Goal: Information Seeking & Learning: Find specific fact

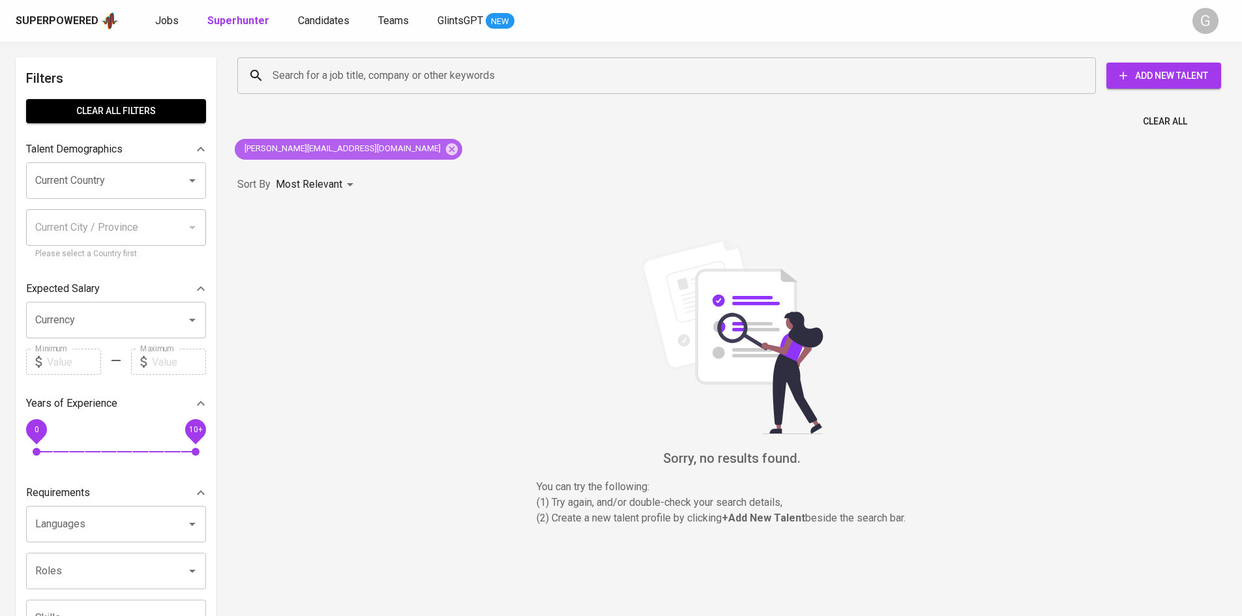
drag, startPoint x: 342, startPoint y: 148, endPoint x: 334, endPoint y: 121, distance: 28.5
click at [446, 148] on icon at bounding box center [452, 149] width 12 height 12
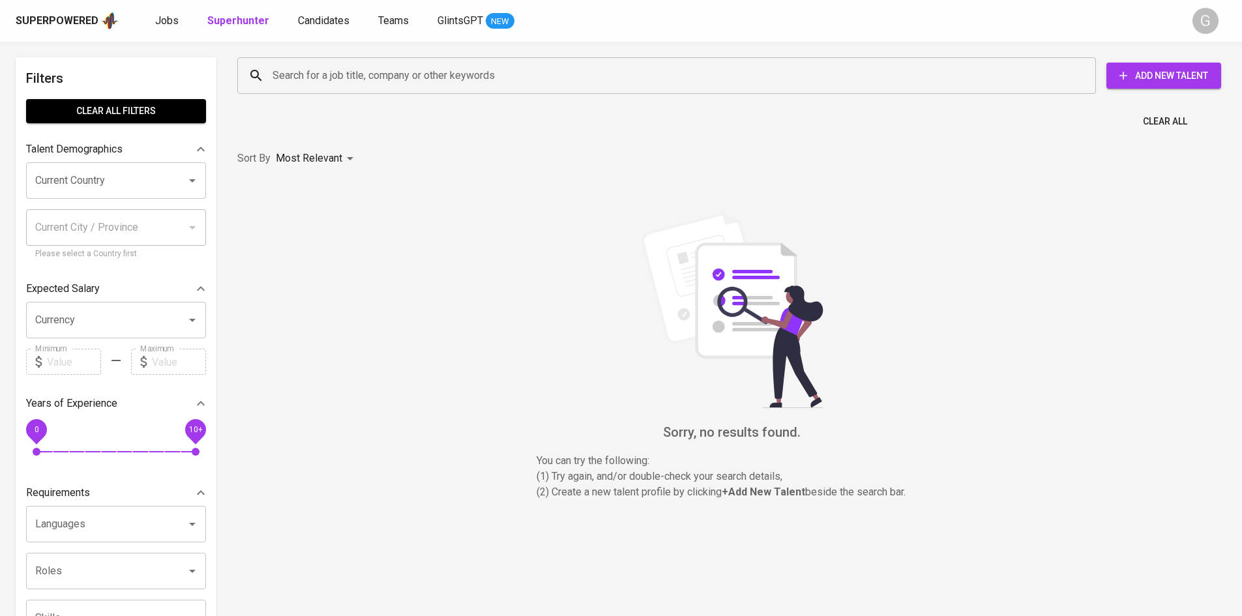
click at [330, 73] on input "Search for a job title, company or other keywords" at bounding box center [669, 75] width 801 height 25
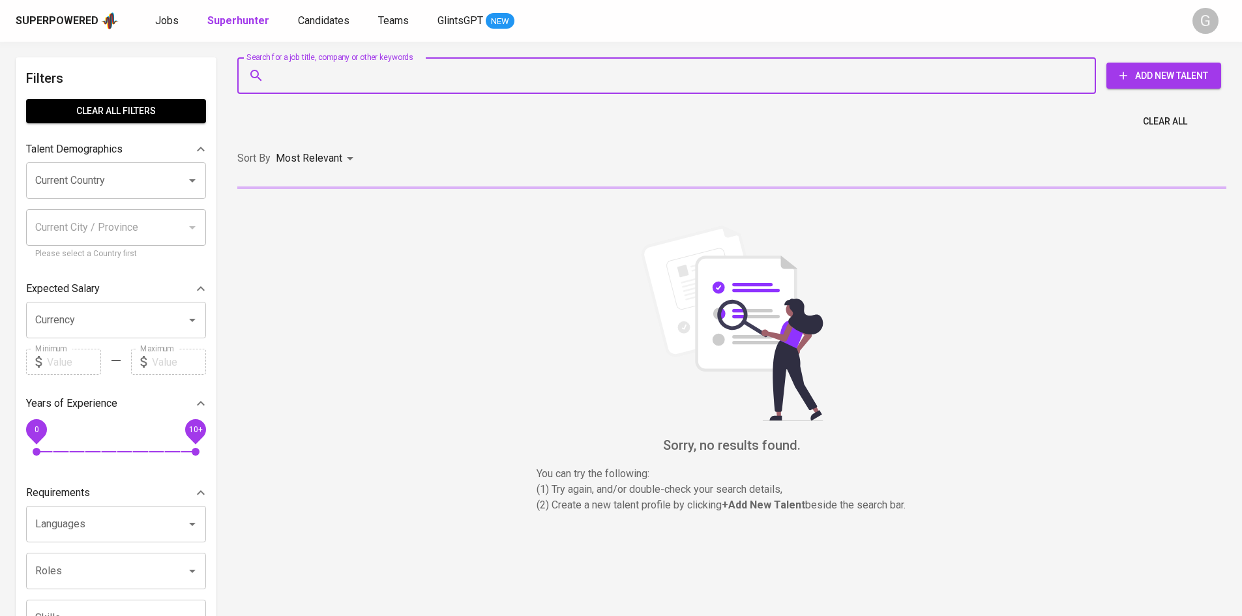
paste input "[EMAIL_ADDRESS][DOMAIN_NAME]"
type input "[EMAIL_ADDRESS][DOMAIN_NAME]"
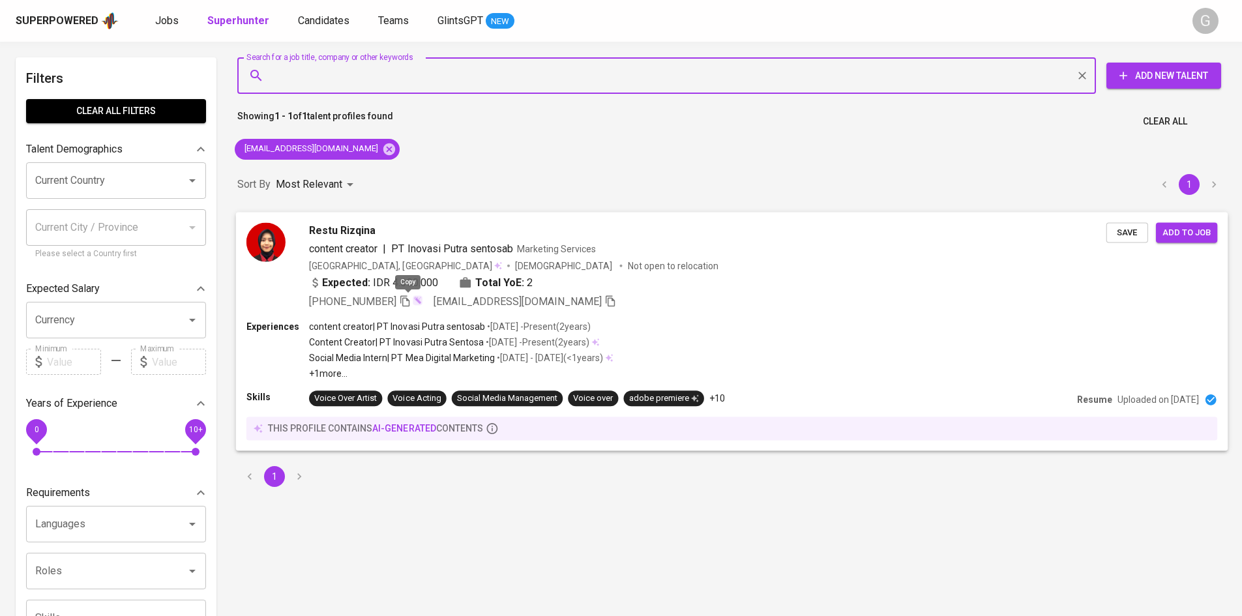
click at [409, 302] on icon "button" at bounding box center [405, 301] width 12 height 12
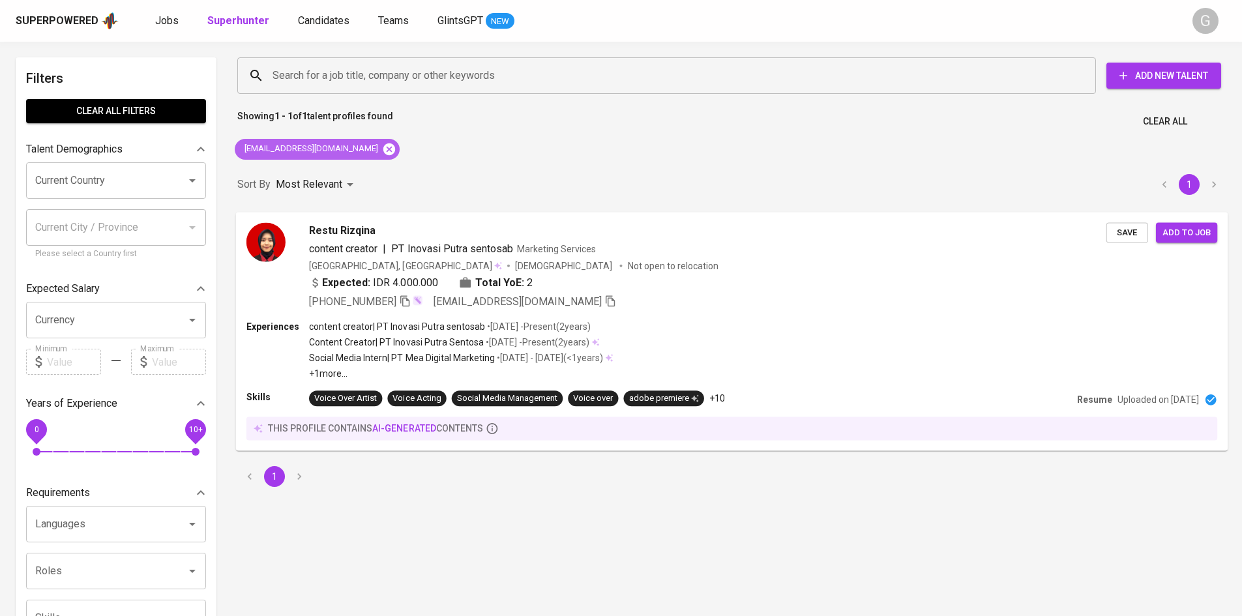
click at [351, 156] on div "[EMAIL_ADDRESS][DOMAIN_NAME]" at bounding box center [317, 149] width 165 height 21
drag, startPoint x: 351, startPoint y: 153, endPoint x: 347, endPoint y: 130, distance: 22.5
click at [382, 151] on icon at bounding box center [389, 149] width 14 height 14
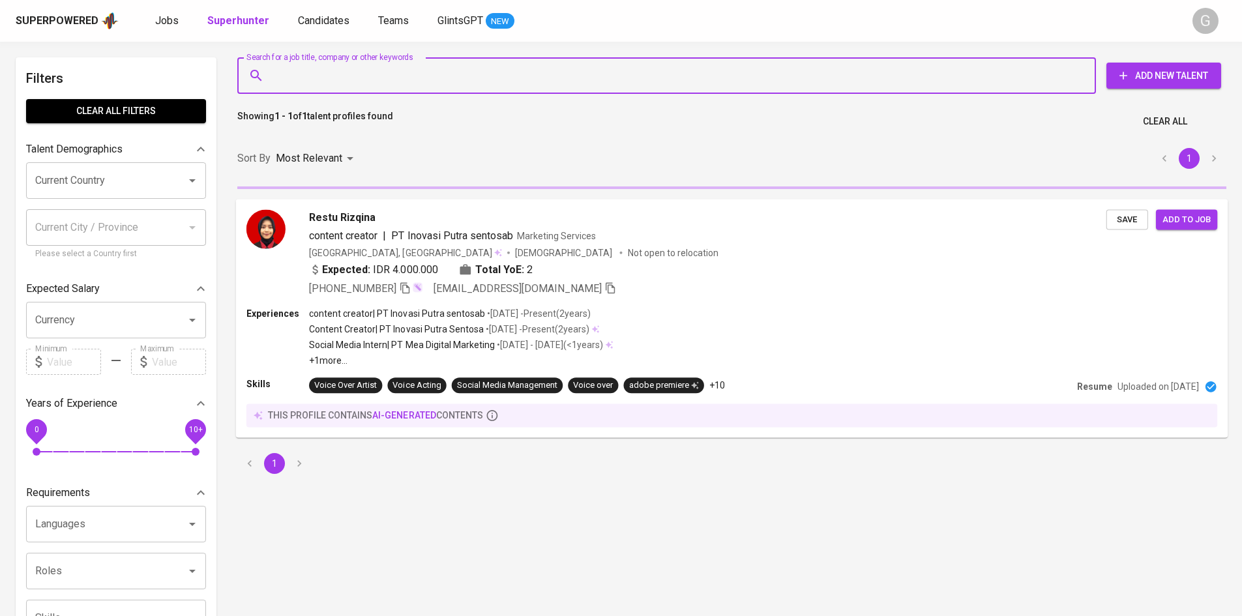
click at [337, 85] on input "Search for a job title, company or other keywords" at bounding box center [669, 75] width 801 height 25
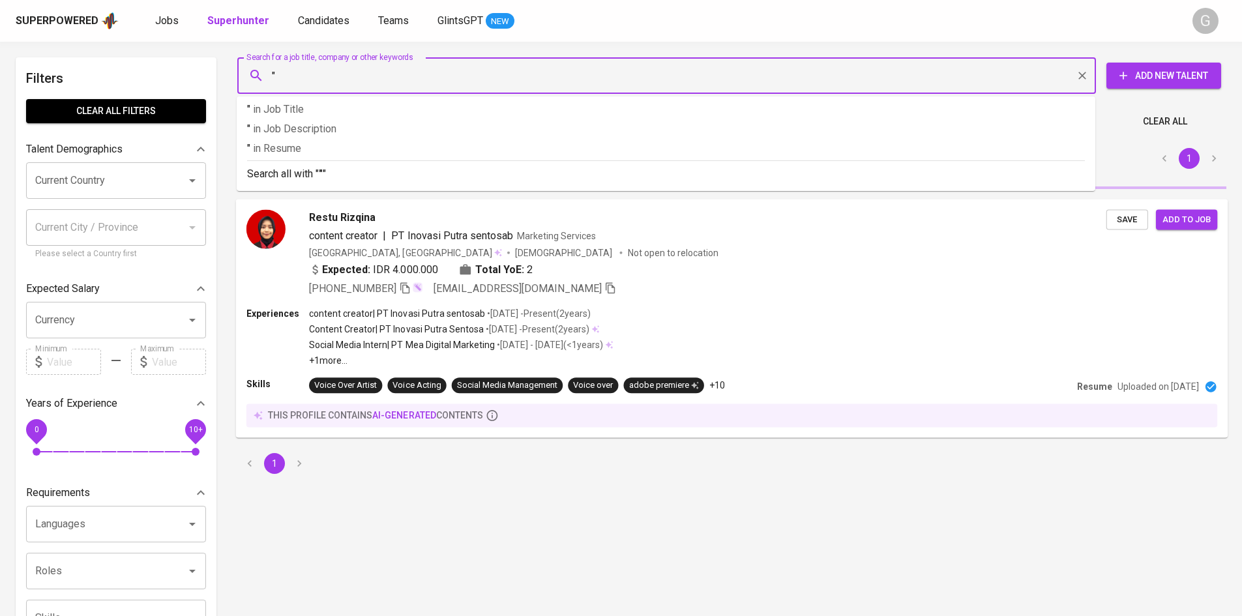
paste input "Citra [PERSON_NAME]"
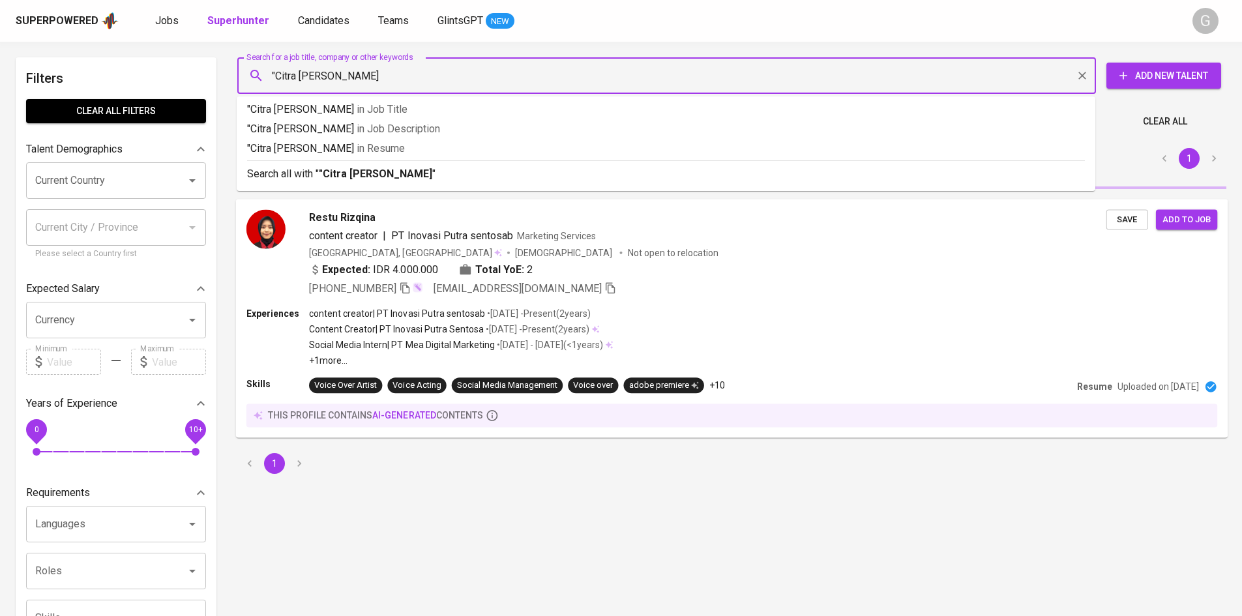
type input ""Citra [PERSON_NAME]""
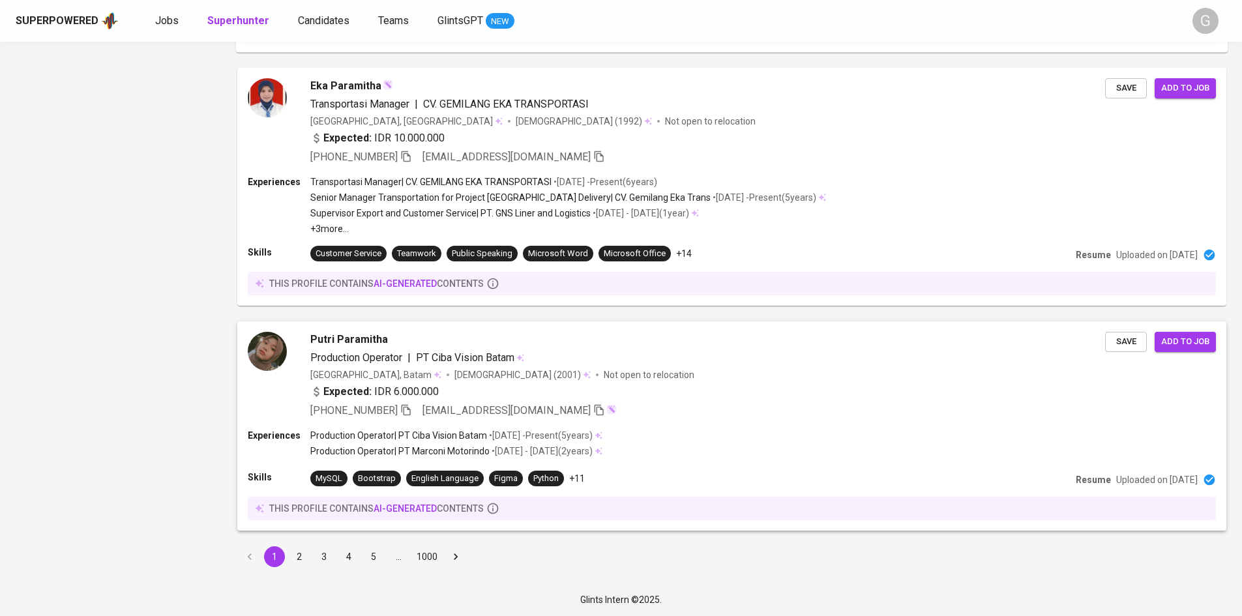
scroll to position [1892, 0]
click at [299, 557] on button "2" at bounding box center [299, 556] width 21 height 21
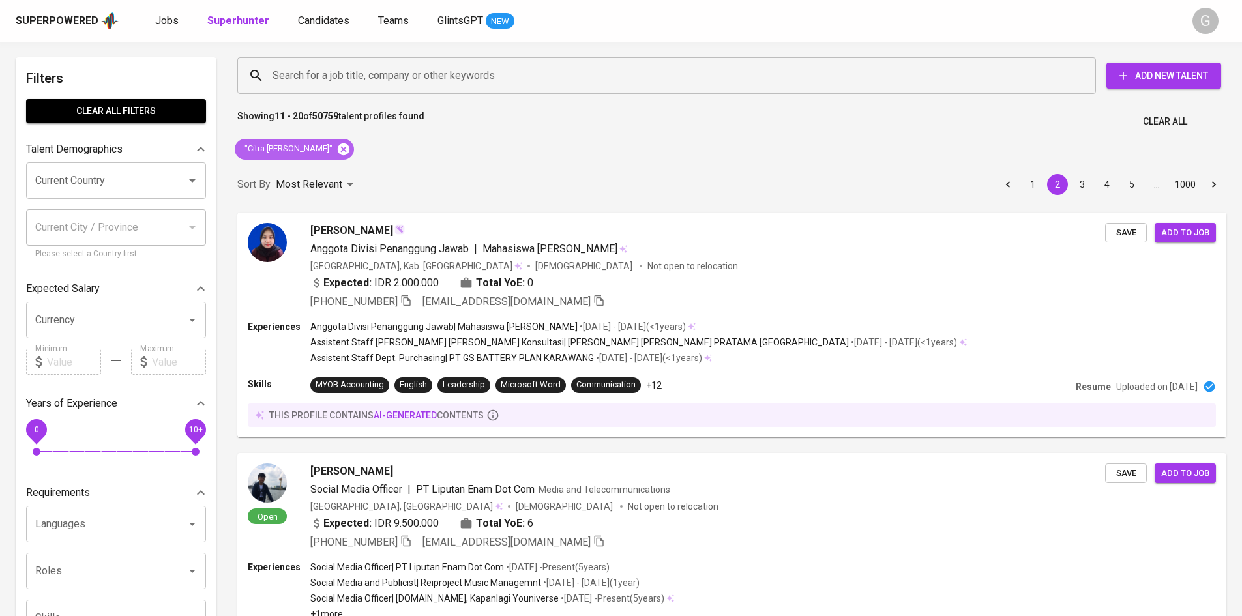
click at [340, 149] on icon at bounding box center [344, 149] width 12 height 12
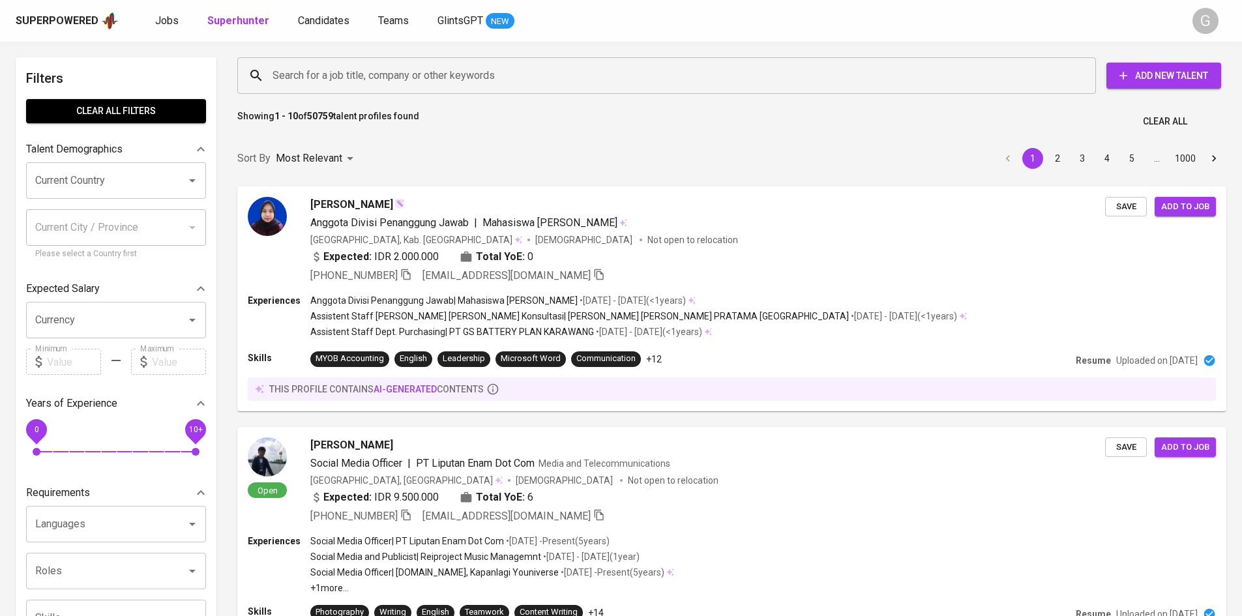
click at [356, 79] on input "Search for a job title, company or other keywords" at bounding box center [669, 75] width 801 height 25
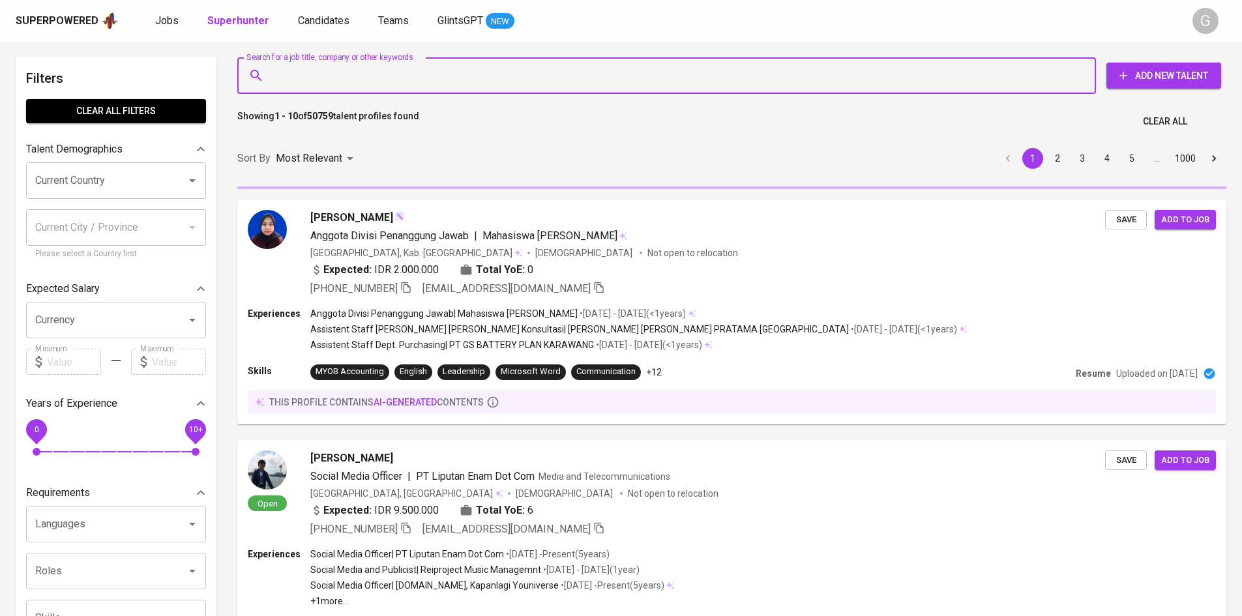
paste input "[PERSON_NAME][EMAIL_ADDRESS][DOMAIN_NAME]"
type input "[PERSON_NAME][EMAIL_ADDRESS][DOMAIN_NAME]"
